Goal: Task Accomplishment & Management: Manage account settings

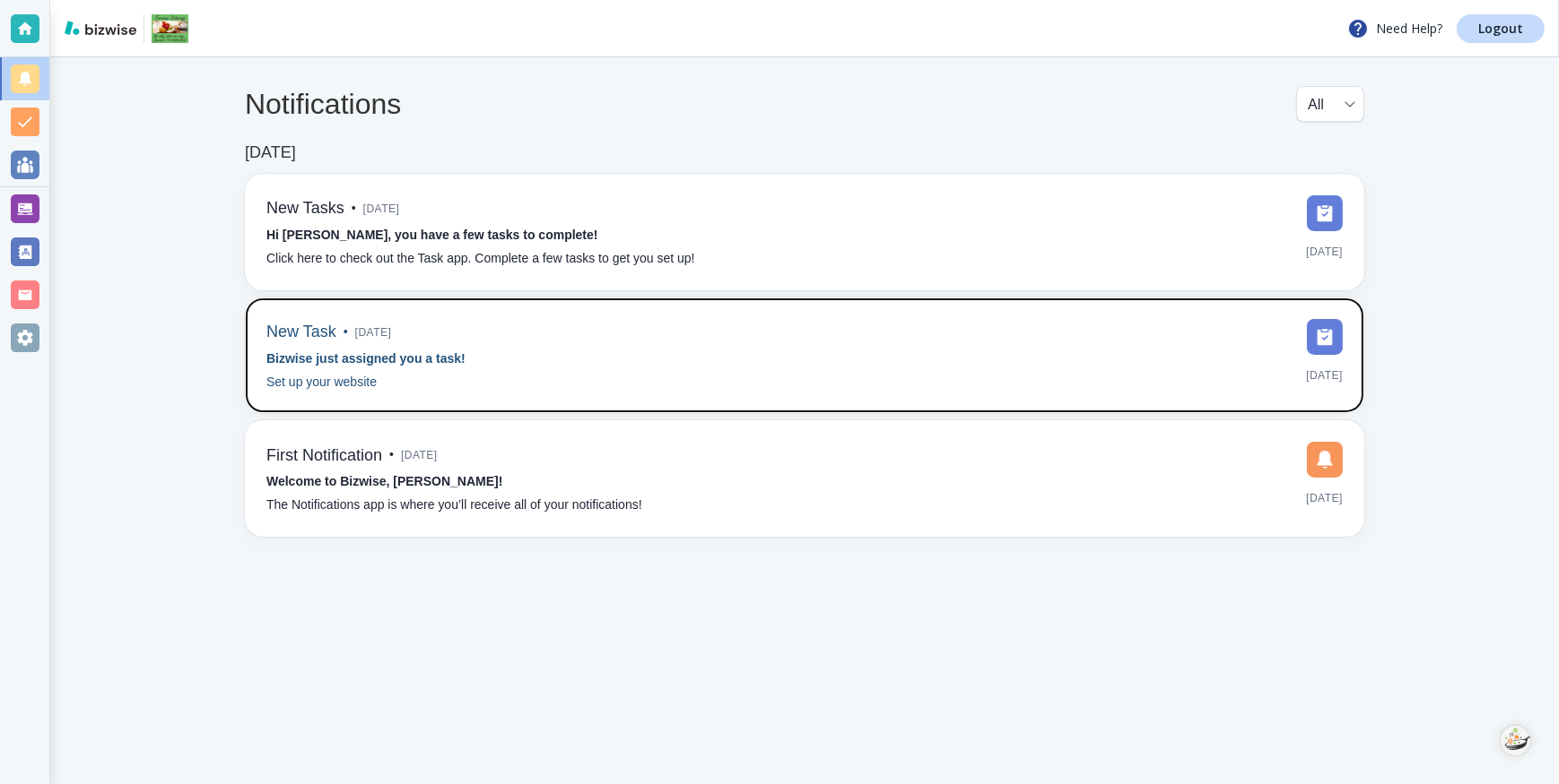
click at [1325, 332] on img at bounding box center [1325, 337] width 36 height 36
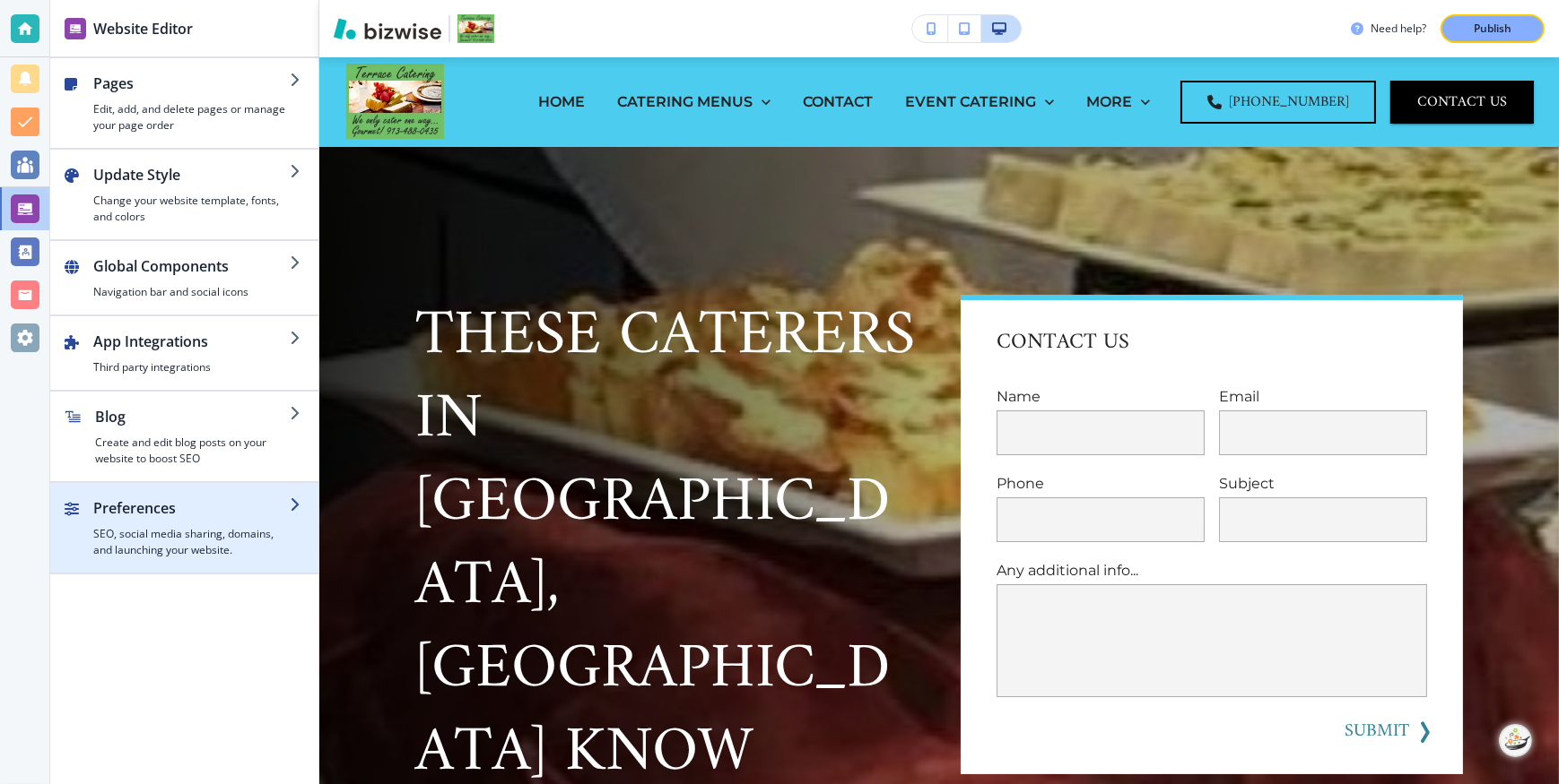
click at [297, 503] on icon "button" at bounding box center [297, 505] width 14 height 14
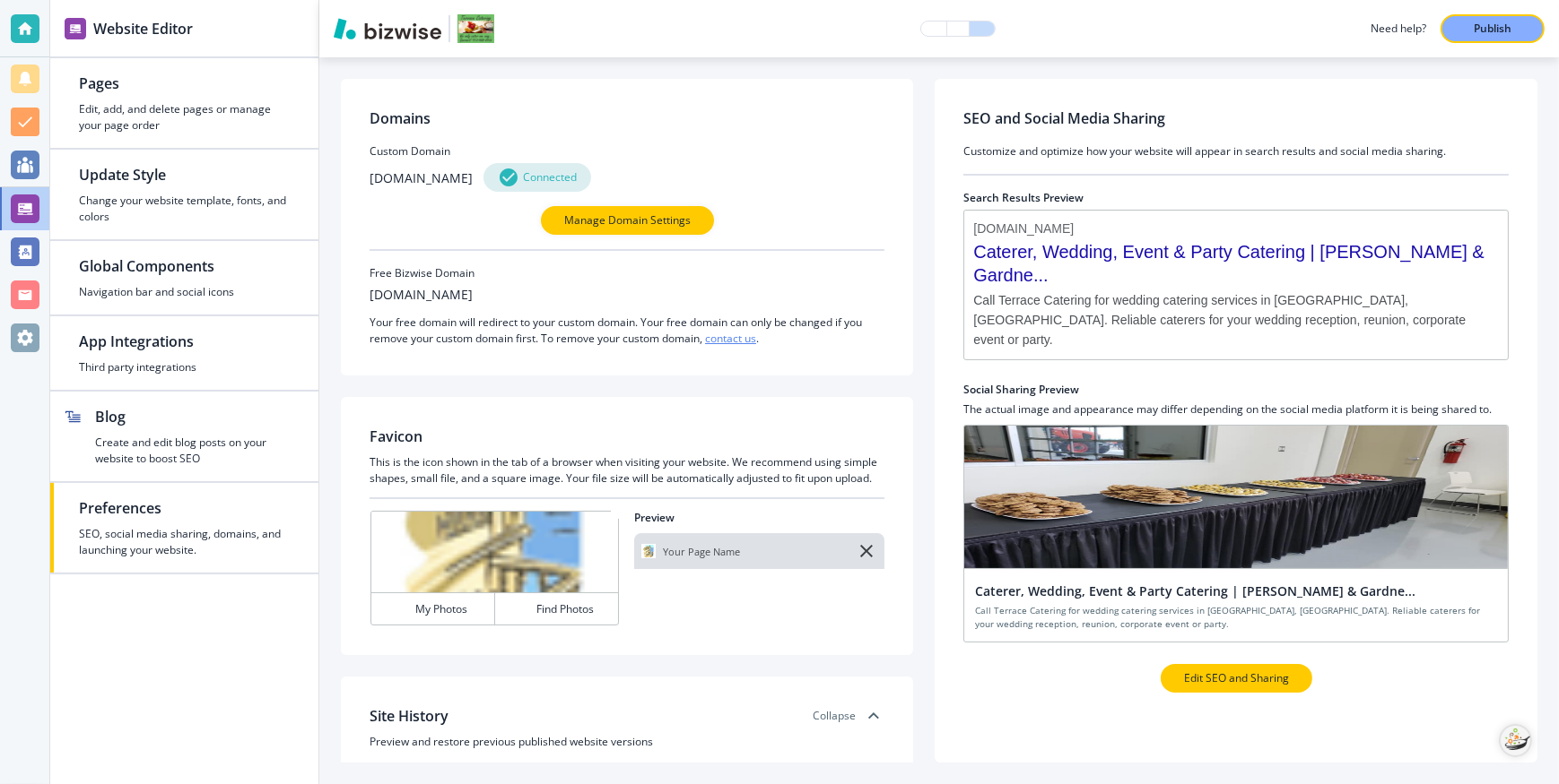
click at [1262, 670] on p "Edit SEO and Sharing" at bounding box center [1236, 678] width 105 height 16
